Goal: Find specific page/section: Find specific page/section

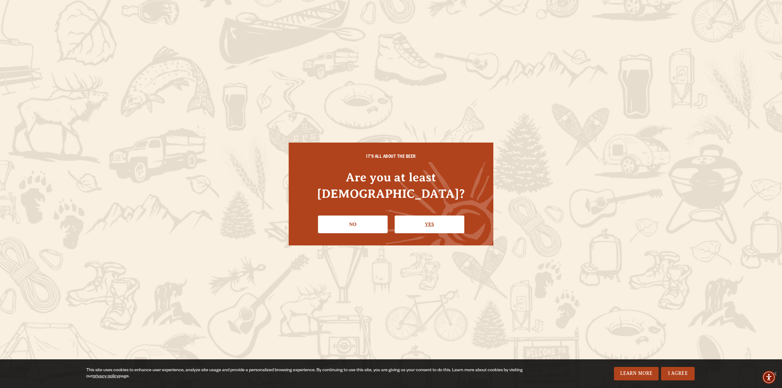
click at [423, 216] on link "Yes" at bounding box center [430, 225] width 70 height 18
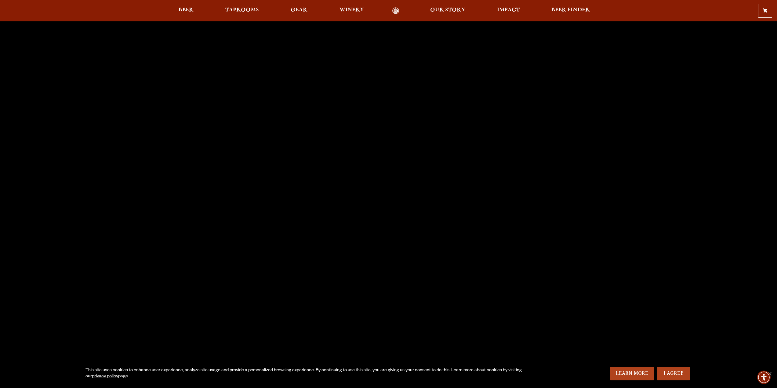
scroll to position [31, 0]
click at [676, 373] on link "I Agree" at bounding box center [674, 373] width 34 height 13
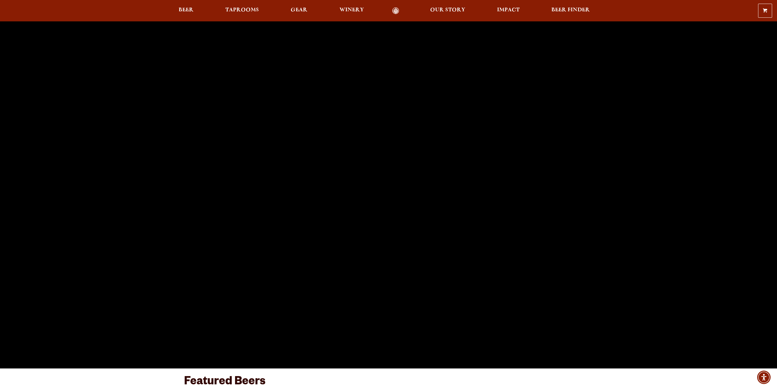
scroll to position [67, 0]
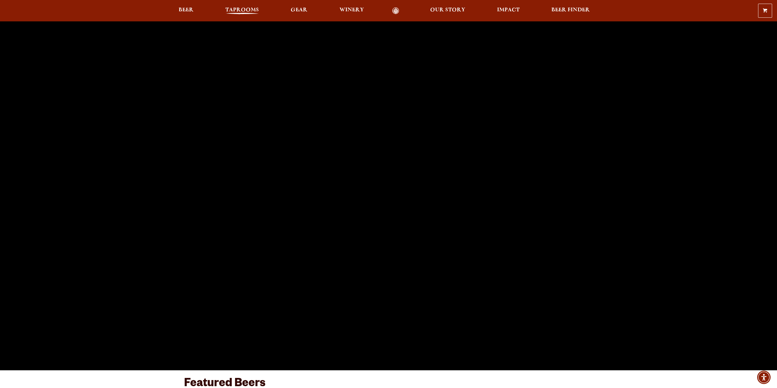
click at [238, 12] on span "Taprooms" at bounding box center [242, 10] width 34 height 5
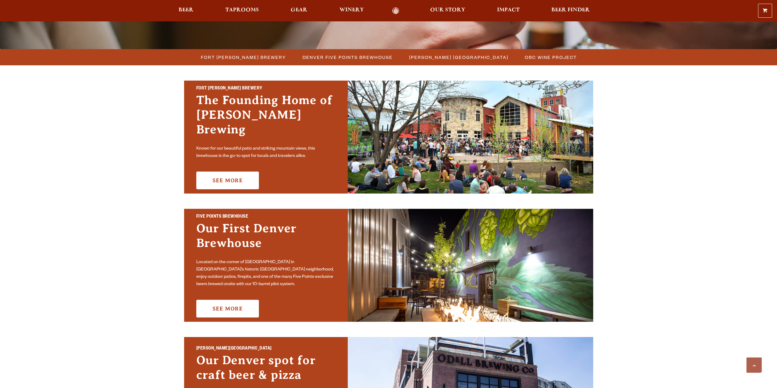
scroll to position [153, 0]
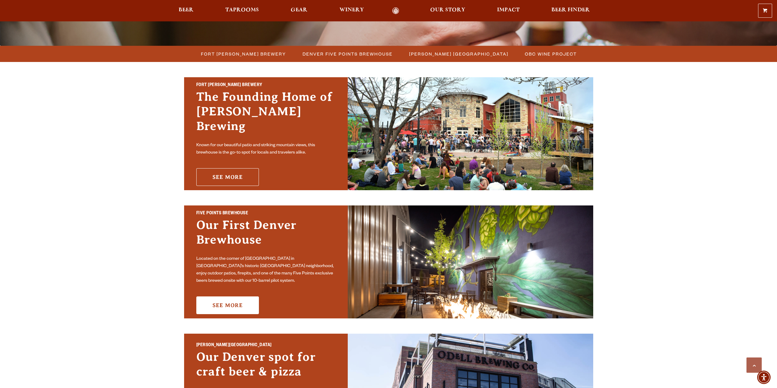
click at [225, 168] on link "See More" at bounding box center [227, 177] width 63 height 18
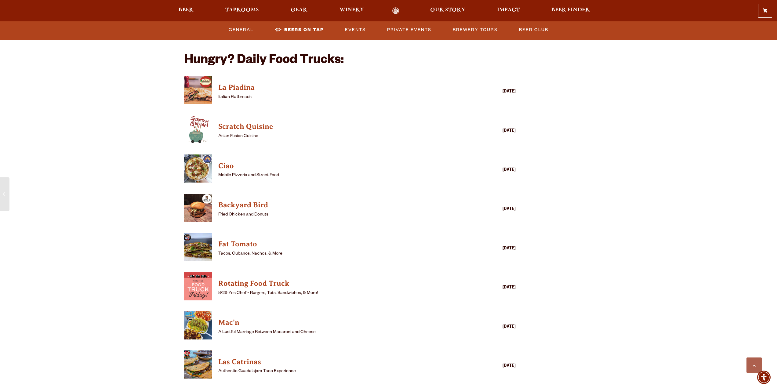
scroll to position [1466, 0]
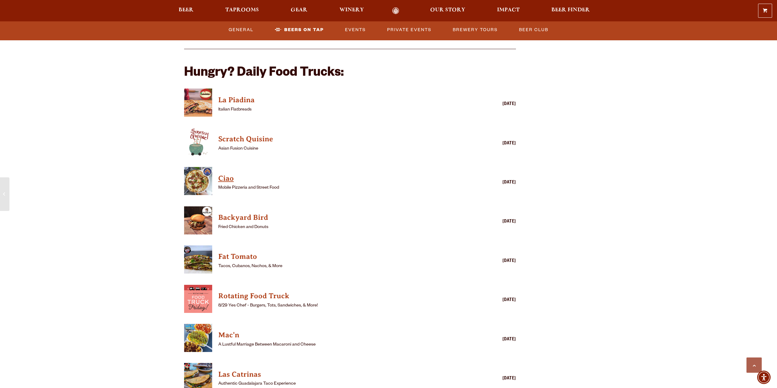
click at [226, 174] on h4 "Ciao" at bounding box center [341, 179] width 246 height 10
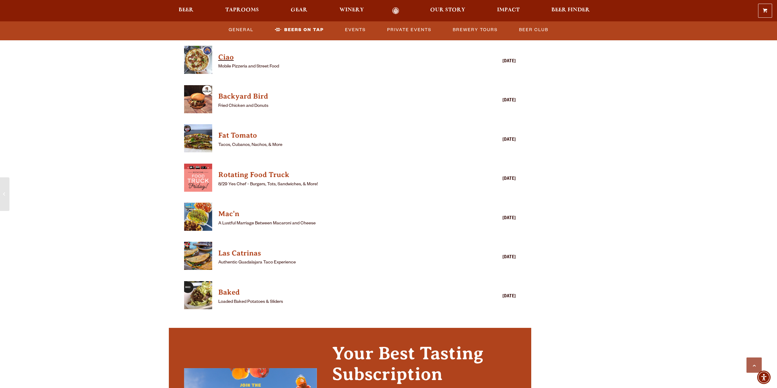
scroll to position [1588, 0]
